Goal: Task Accomplishment & Management: Complete application form

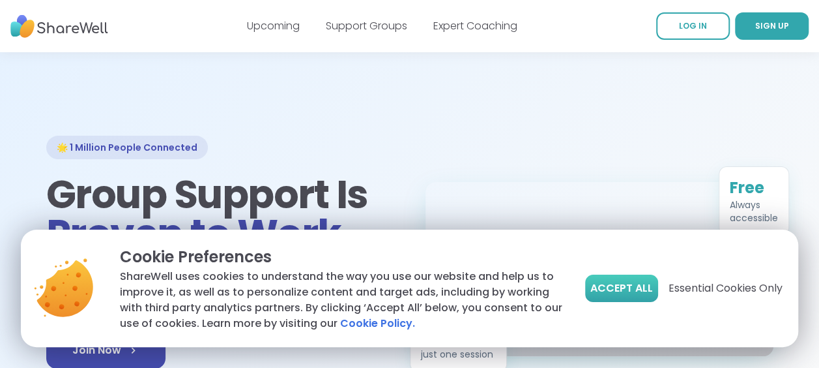
click at [624, 294] on span "Accept All" at bounding box center [622, 288] width 63 height 16
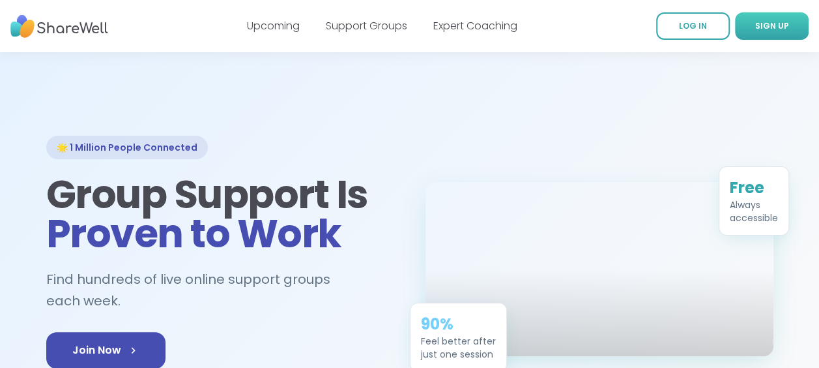
click at [801, 23] on link "SIGN UP" at bounding box center [772, 25] width 74 height 27
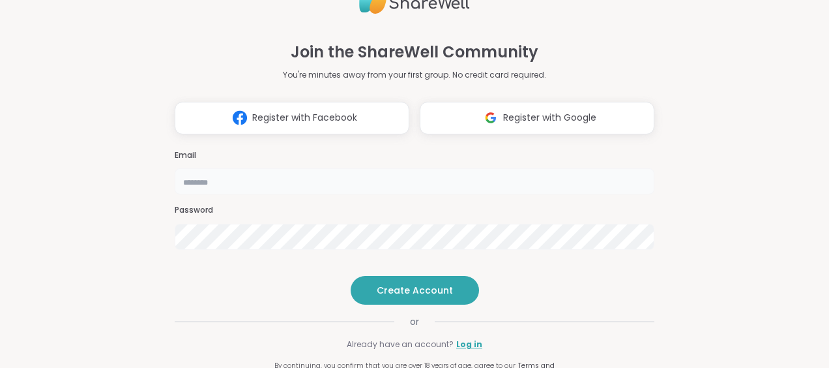
click at [257, 168] on input "email" at bounding box center [415, 181] width 480 height 26
type input "**********"
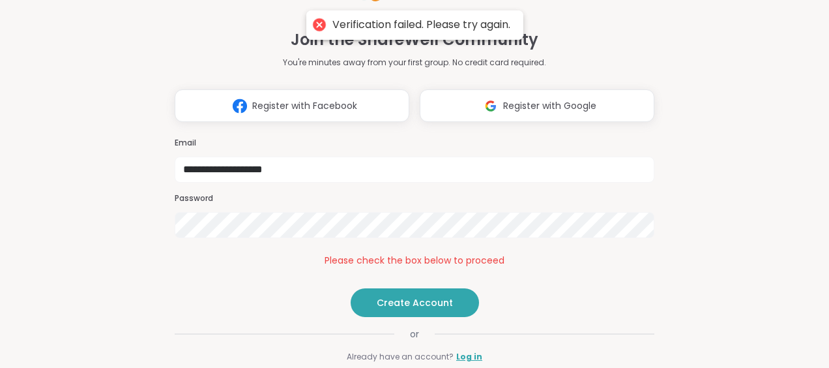
click at [106, 199] on div "**********" at bounding box center [414, 184] width 829 height 368
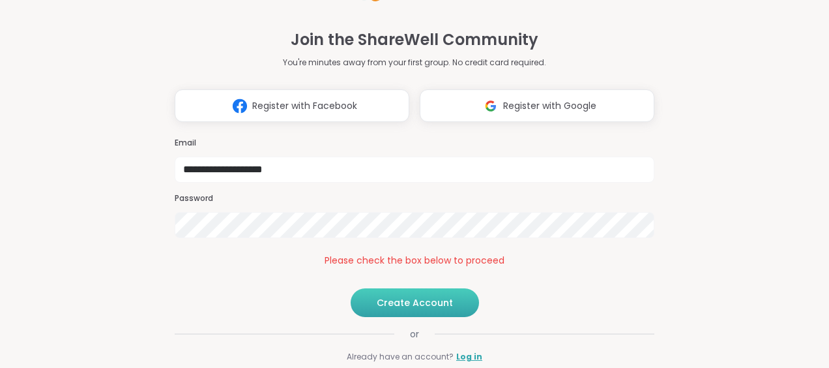
click at [390, 309] on span "Create Account" at bounding box center [415, 302] width 76 height 13
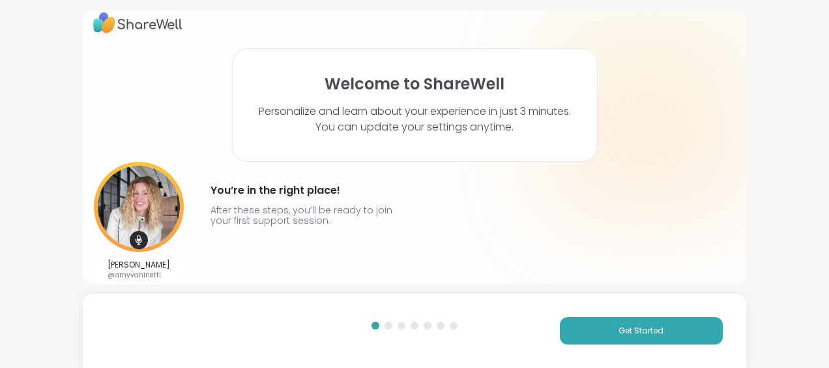
scroll to position [21, 0]
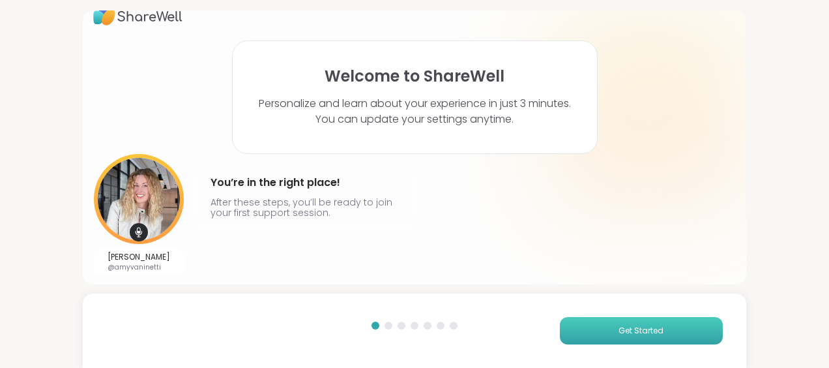
click at [587, 332] on button "Get Started" at bounding box center [641, 330] width 163 height 27
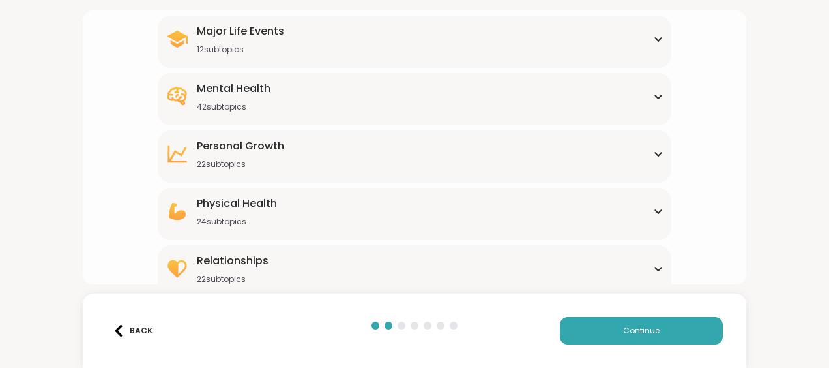
scroll to position [244, 0]
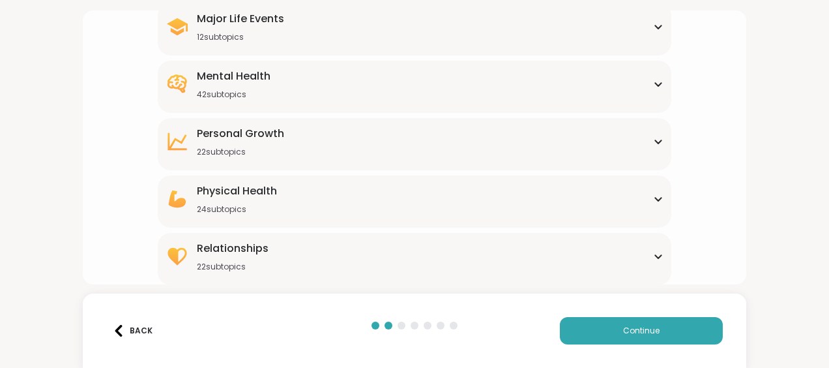
click at [351, 269] on div "Relationships 22 subtopics" at bounding box center [415, 256] width 498 height 31
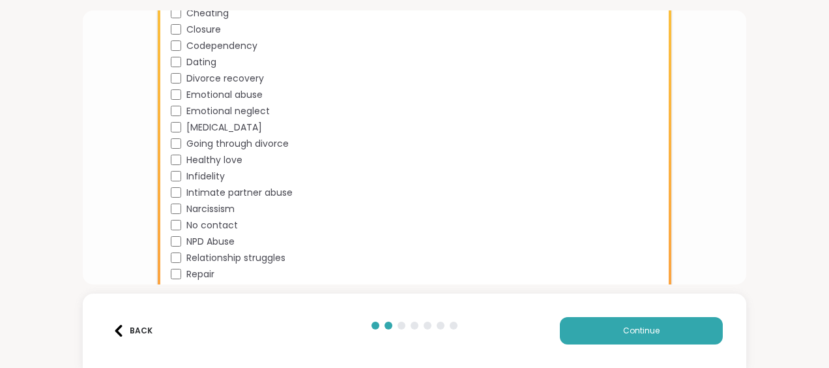
scroll to position [600, 0]
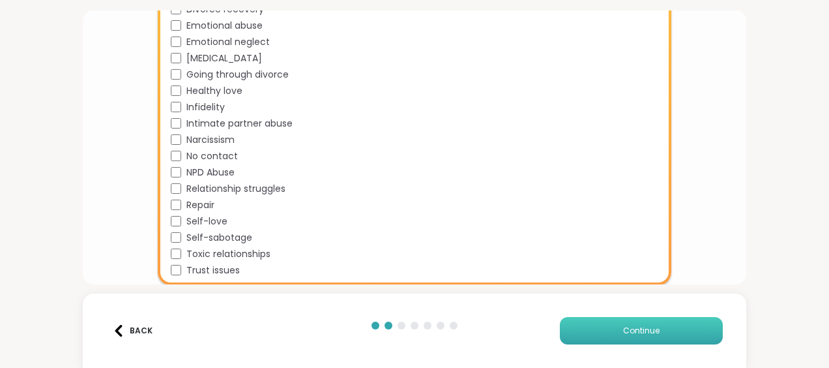
click at [645, 325] on span "Continue" at bounding box center [641, 331] width 37 height 12
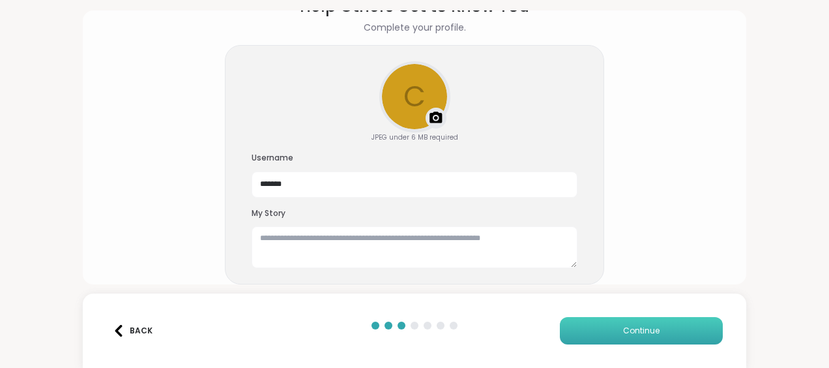
scroll to position [77, 0]
click at [340, 244] on textarea at bounding box center [415, 247] width 326 height 42
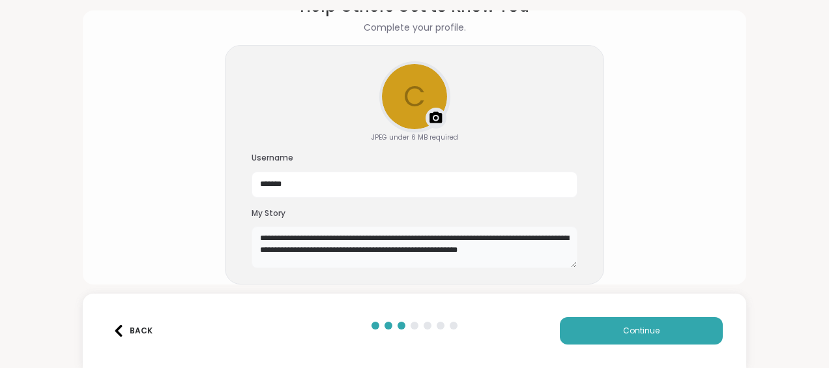
type textarea "**********"
drag, startPoint x: 312, startPoint y: 184, endPoint x: 237, endPoint y: 183, distance: 75.0
click at [237, 183] on div "**********" at bounding box center [414, 165] width 379 height 240
type input "*"
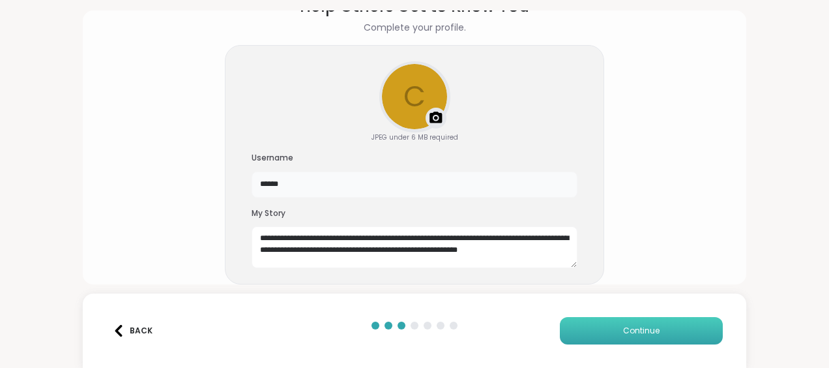
type input "******"
click at [613, 329] on button "Continue" at bounding box center [641, 330] width 163 height 27
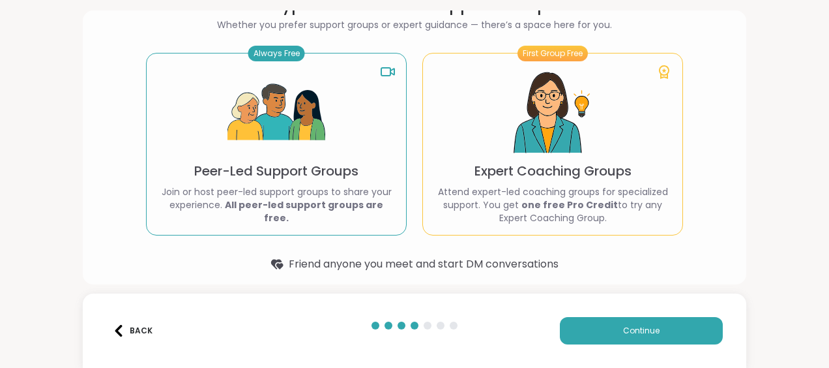
scroll to position [85, 0]
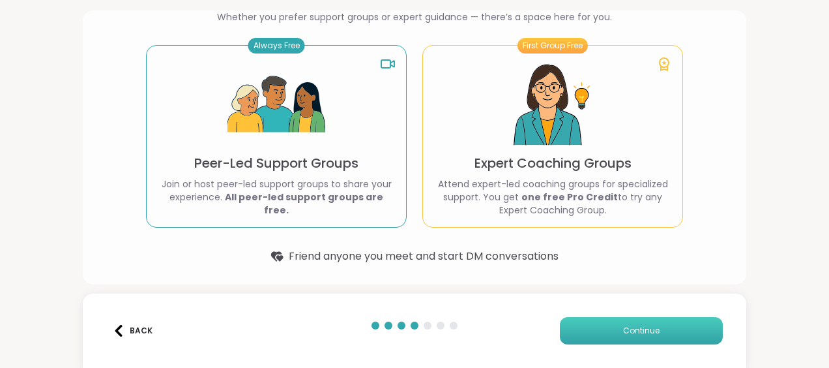
click at [583, 334] on button "Continue" at bounding box center [641, 330] width 163 height 27
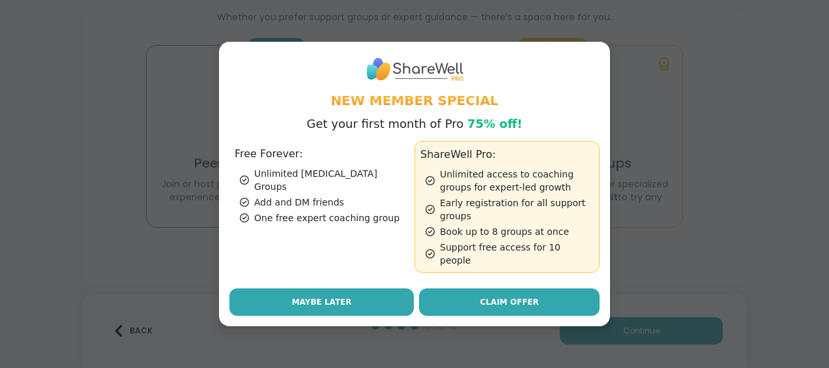
click at [349, 295] on button "Maybe Later" at bounding box center [321, 301] width 184 height 27
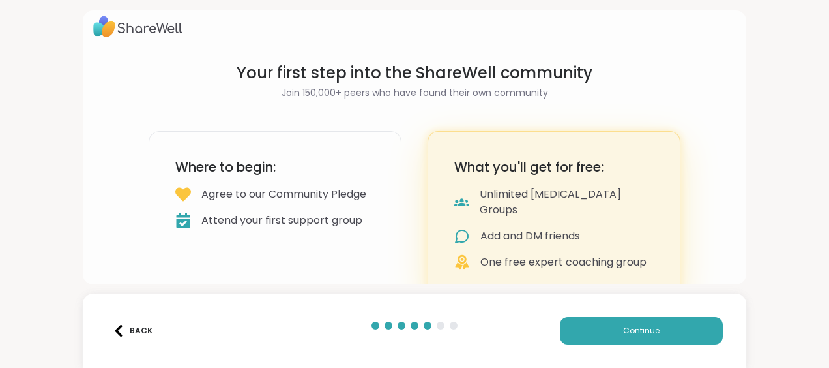
scroll to position [0, 0]
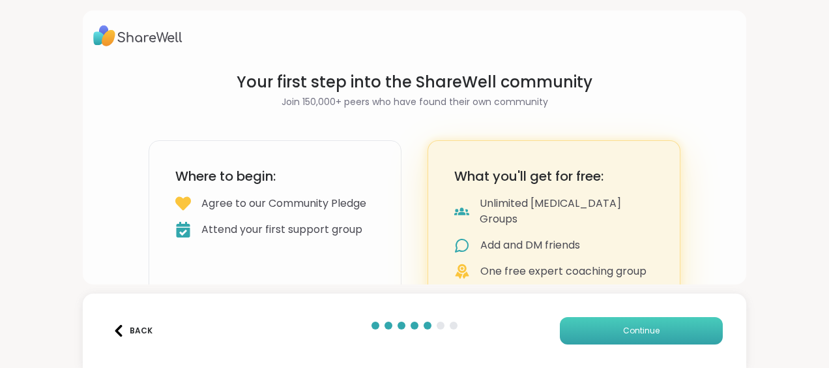
click at [610, 335] on button "Continue" at bounding box center [641, 330] width 163 height 27
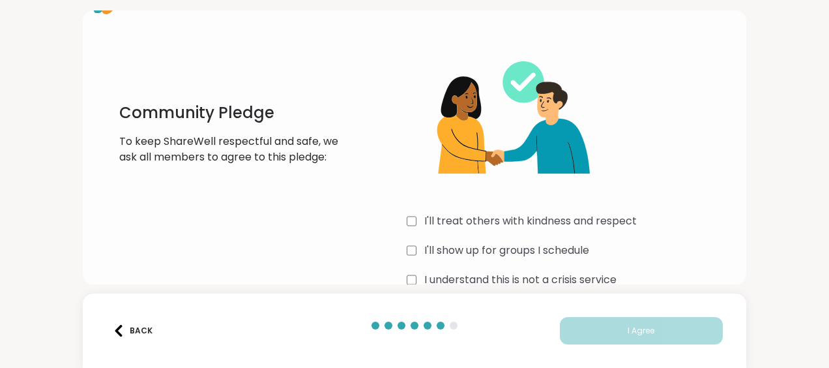
scroll to position [59, 0]
